Goal: Find contact information: Find contact information

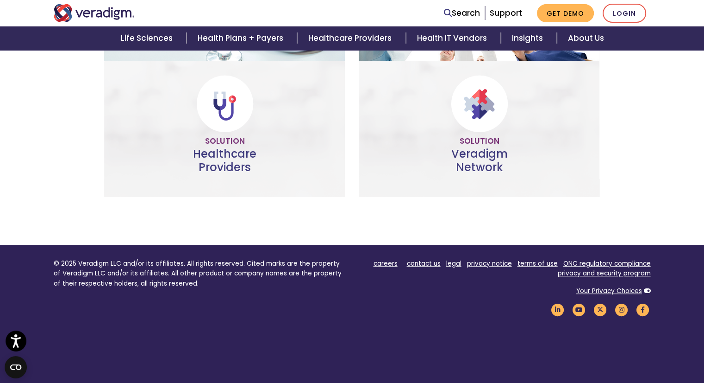
scroll to position [627, 0]
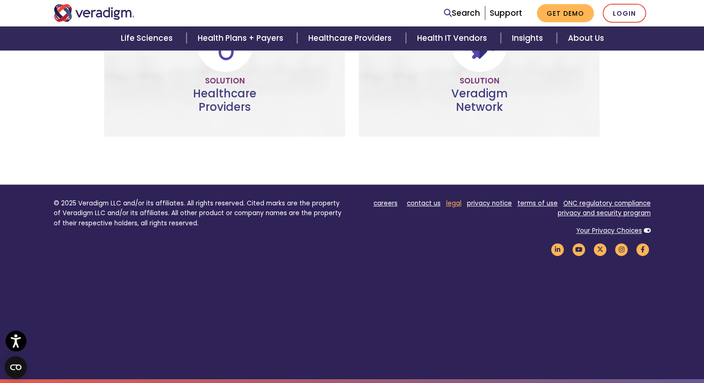
click at [459, 204] on link "legal" at bounding box center [453, 203] width 15 height 9
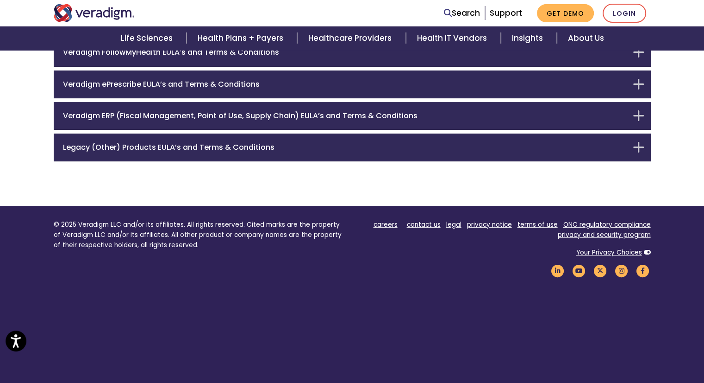
scroll to position [308, 0]
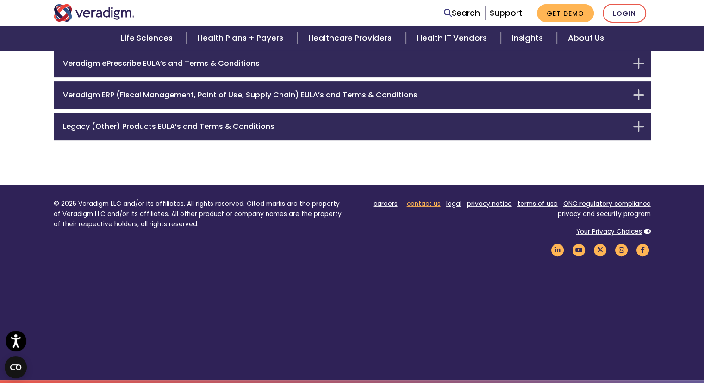
click at [419, 204] on link "contact us" at bounding box center [424, 203] width 34 height 9
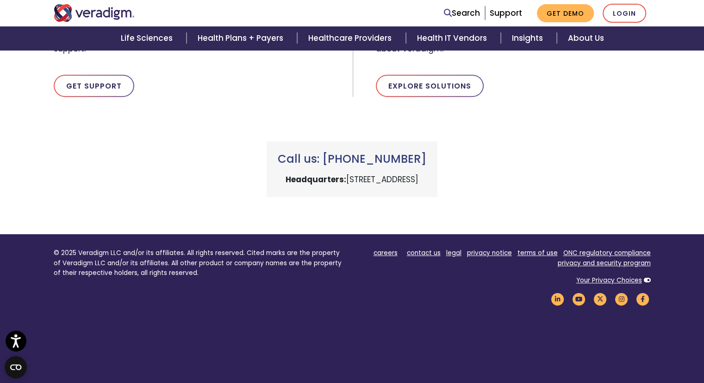
scroll to position [371, 0]
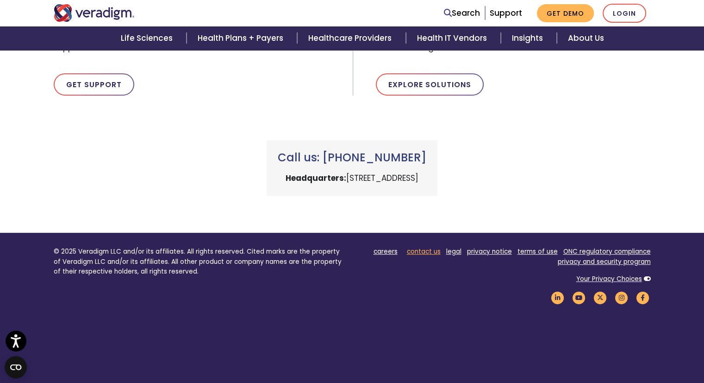
click at [413, 248] on link "contact us" at bounding box center [424, 251] width 34 height 9
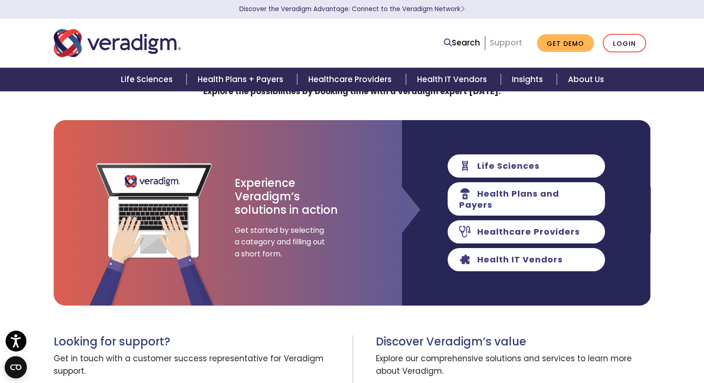
scroll to position [46, 0]
